Goal: Task Accomplishment & Management: Use online tool/utility

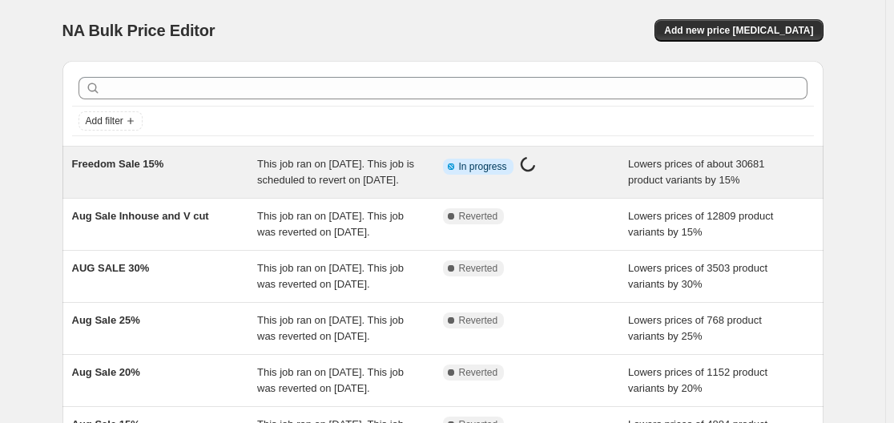
click at [552, 169] on div "Info Partially complete In progress Price [MEDICAL_DATA] in progress..." at bounding box center [524, 166] width 162 height 21
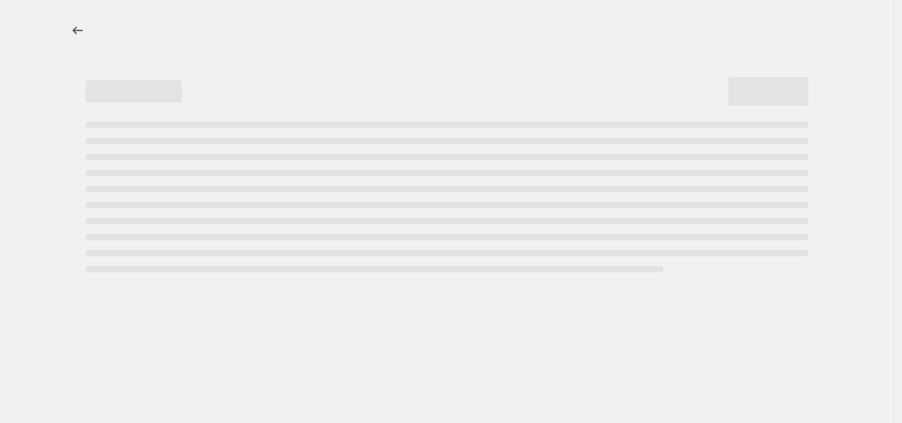
select select "percentage"
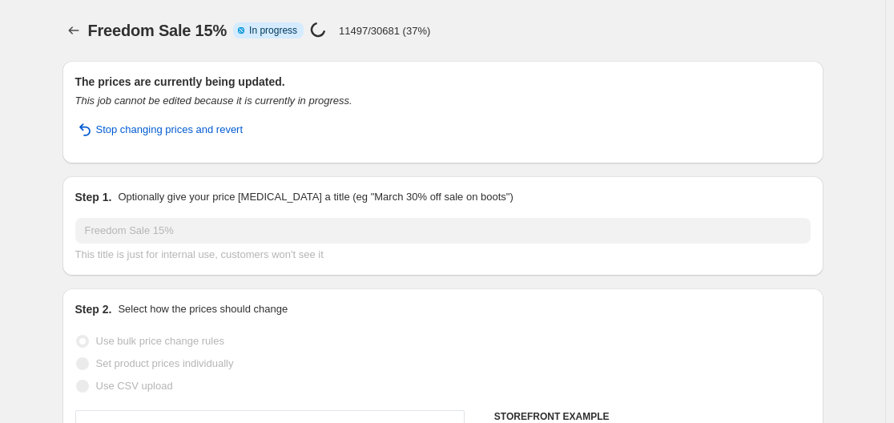
select select "collection"
